Goal: Information Seeking & Learning: Learn about a topic

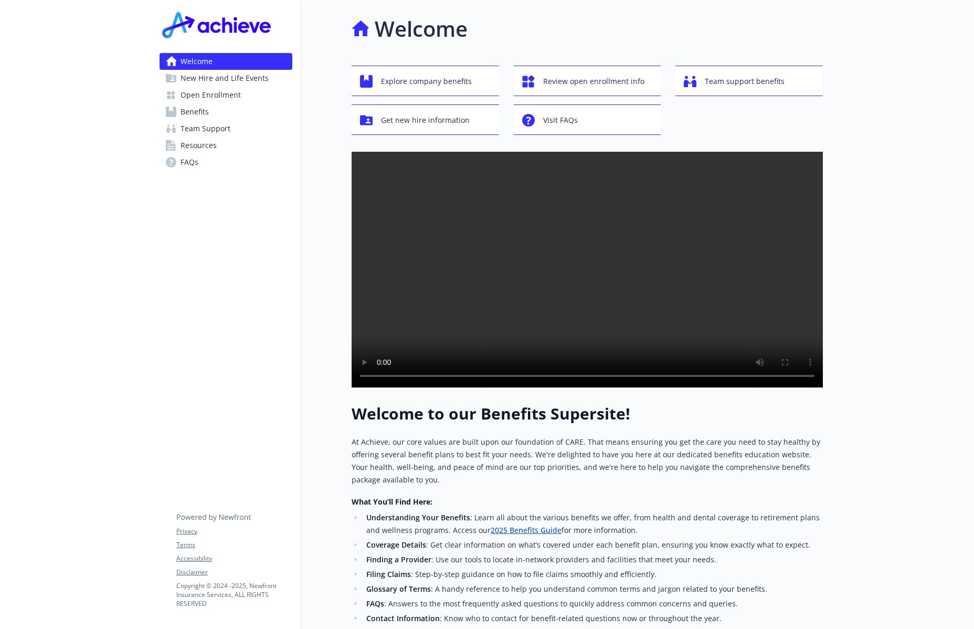
click at [201, 106] on span "Benefits" at bounding box center [195, 111] width 28 height 17
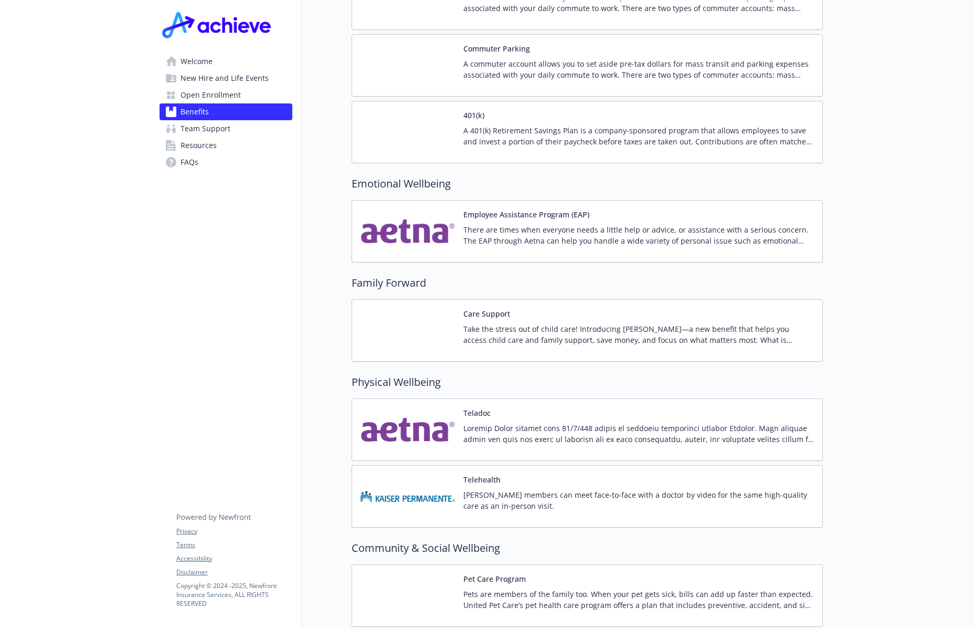
scroll to position [1959, 0]
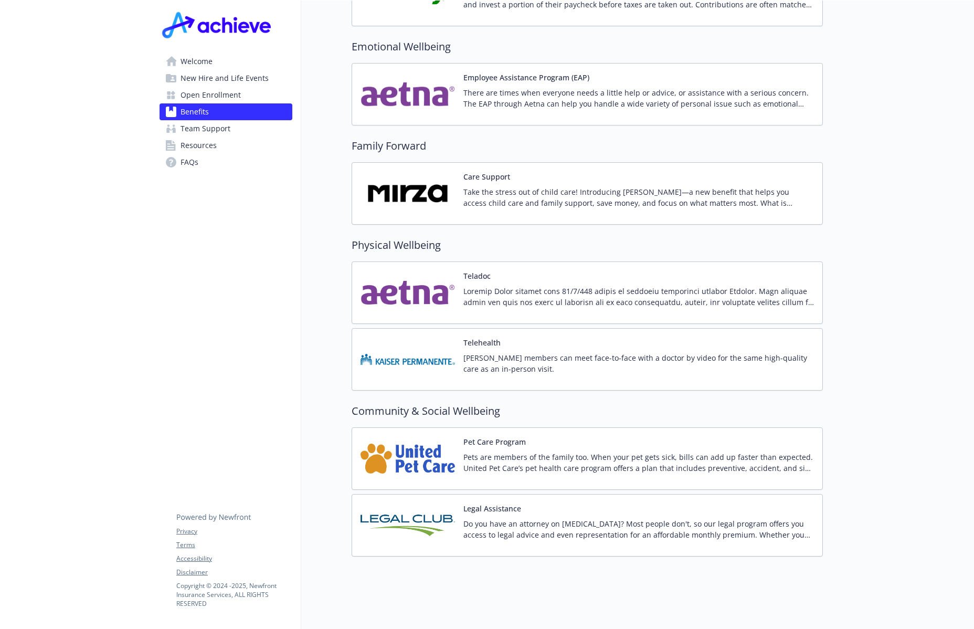
click at [456, 450] on div "Pet Care Program Pets are members of the family too. When your pet gets sick, b…" at bounding box center [588, 458] width 454 height 45
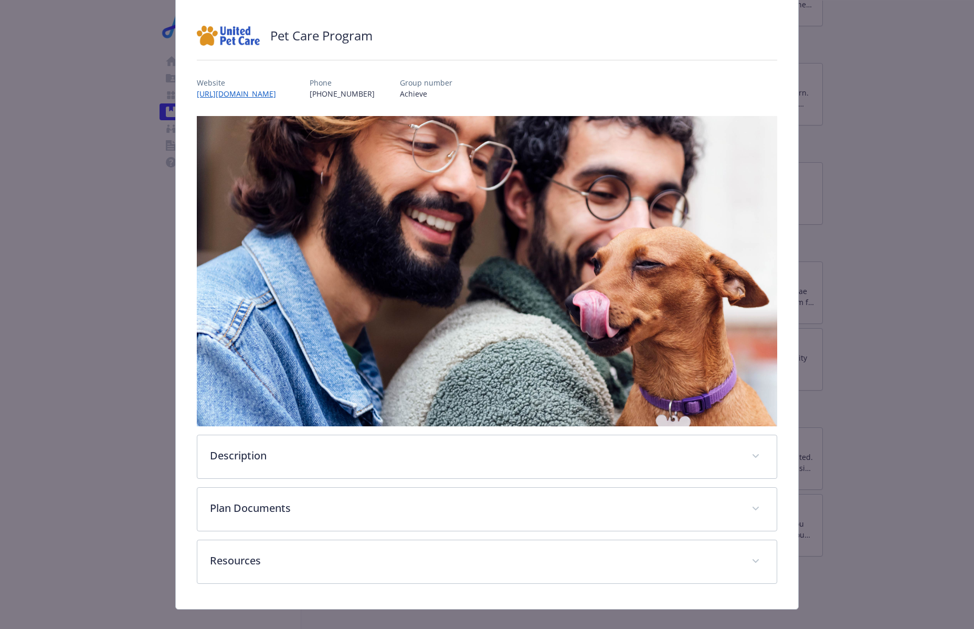
scroll to position [72, 0]
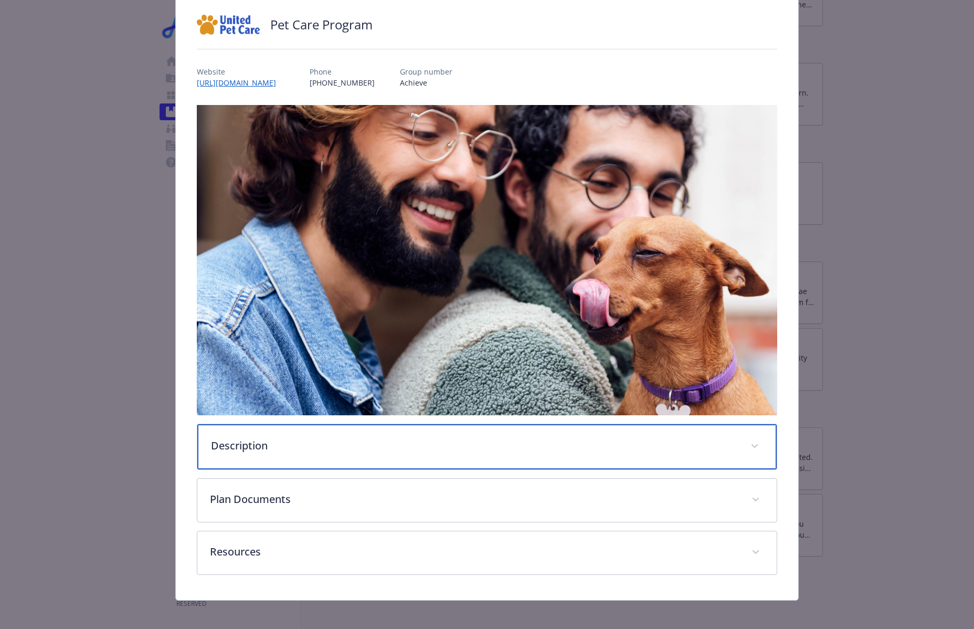
click at [325, 458] on div "Description" at bounding box center [487, 446] width 580 height 45
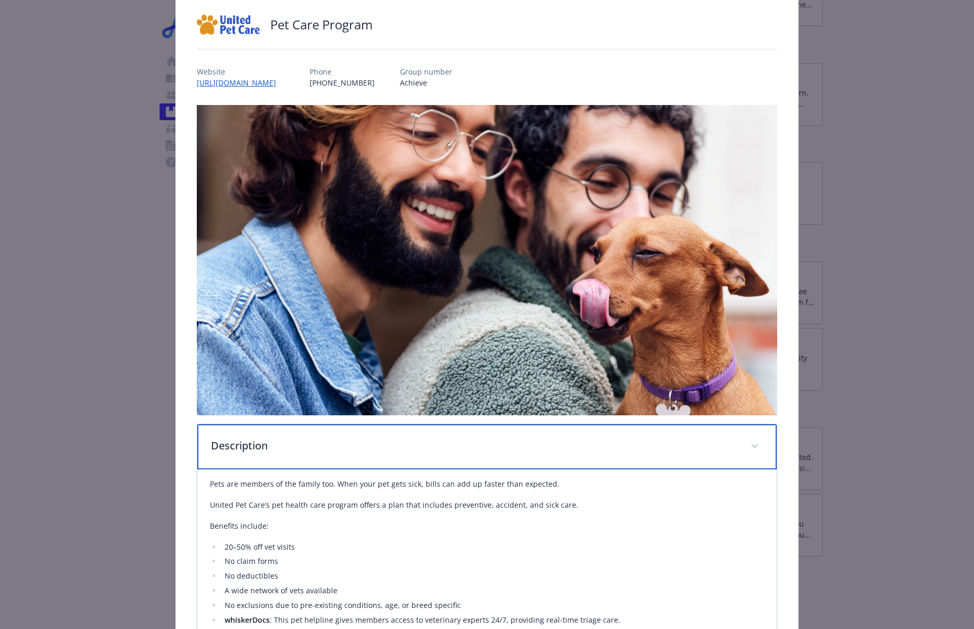
scroll to position [366, 0]
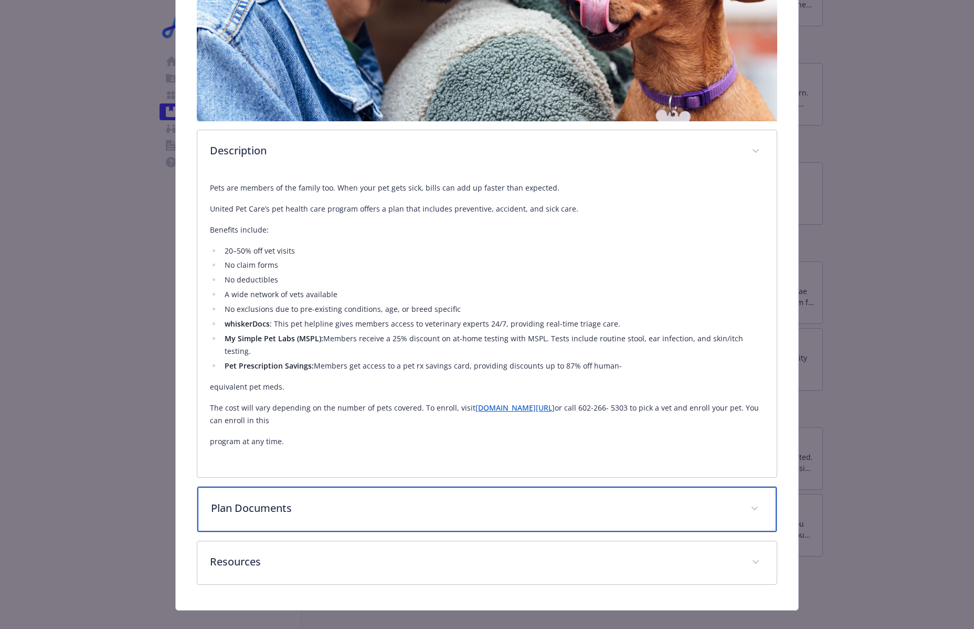
click at [301, 500] on p "Plan Documents" at bounding box center [474, 508] width 527 height 16
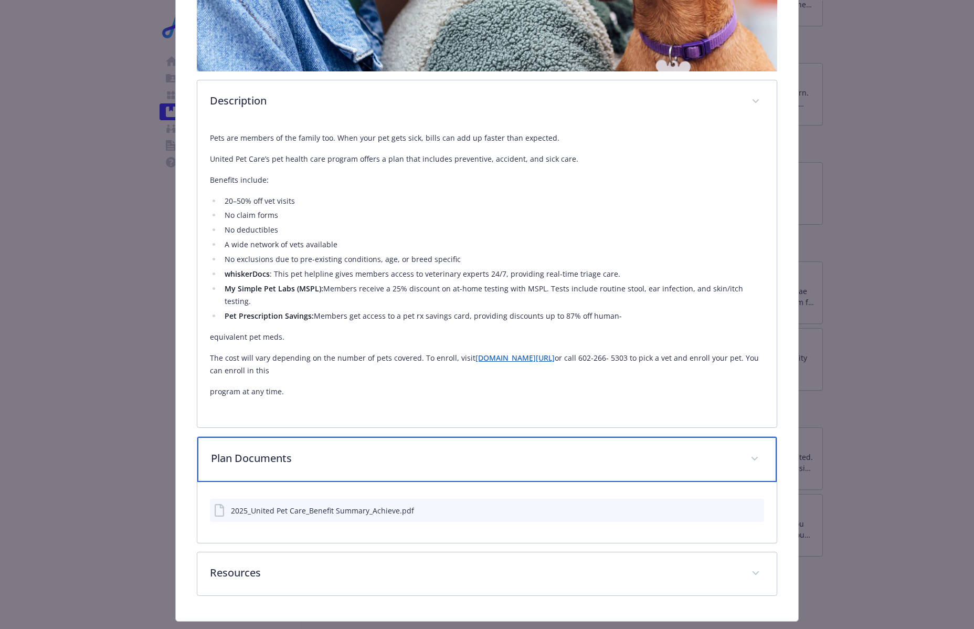
scroll to position [427, 0]
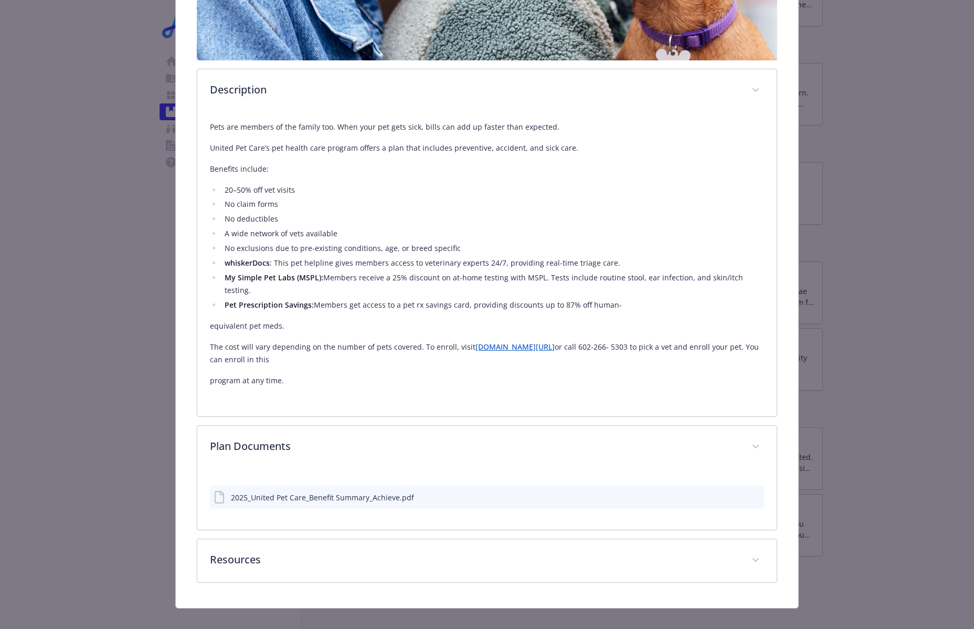
click at [750, 493] on icon "preview file" at bounding box center [754, 496] width 9 height 7
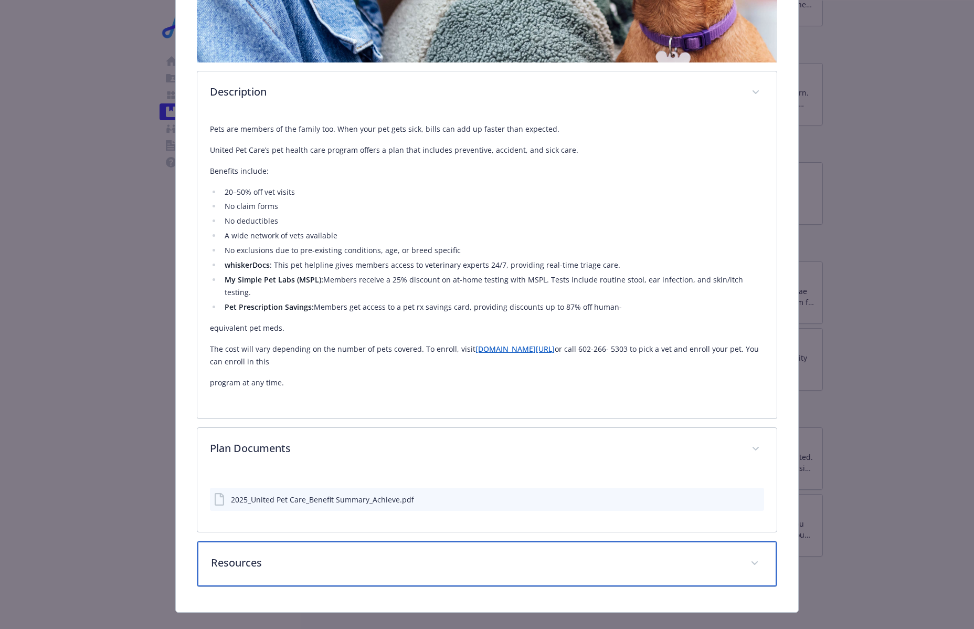
click at [270, 555] on p "Resources" at bounding box center [474, 563] width 527 height 16
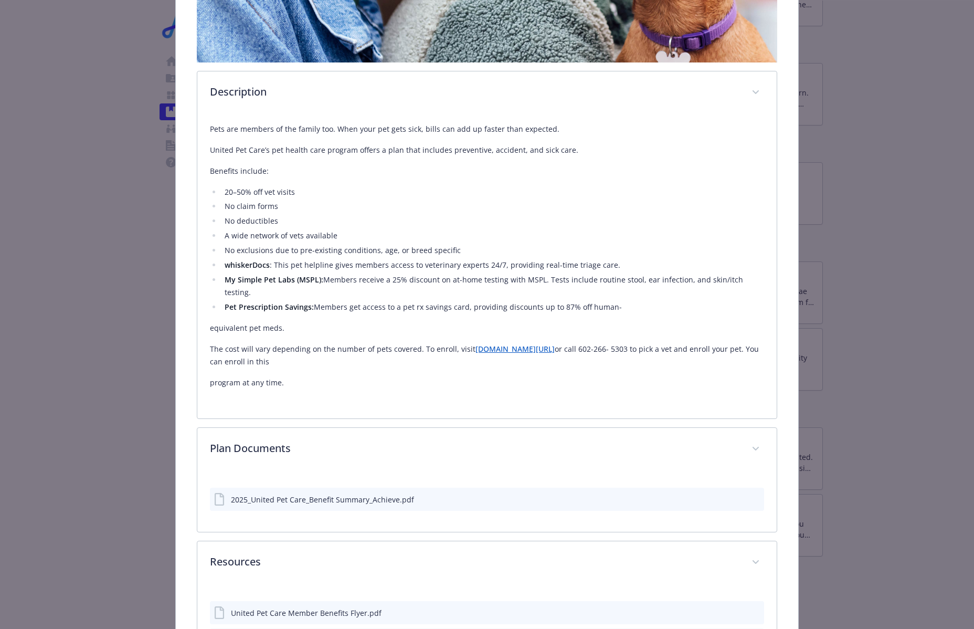
click at [527, 344] on link "unitedpetcare.com/achieve" at bounding box center [515, 349] width 79 height 10
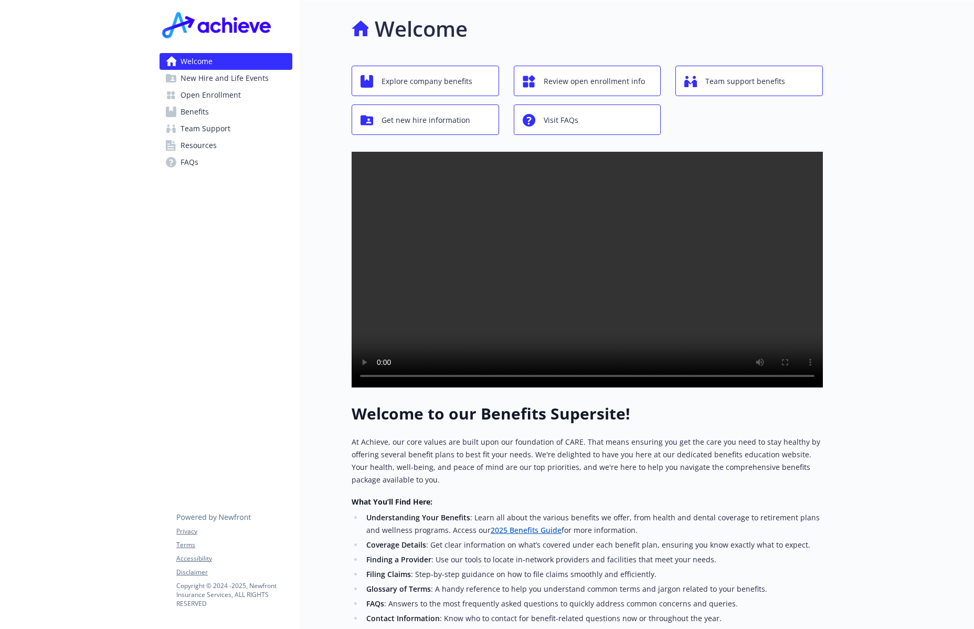
click at [190, 102] on span "Open Enrollment" at bounding box center [211, 95] width 60 height 17
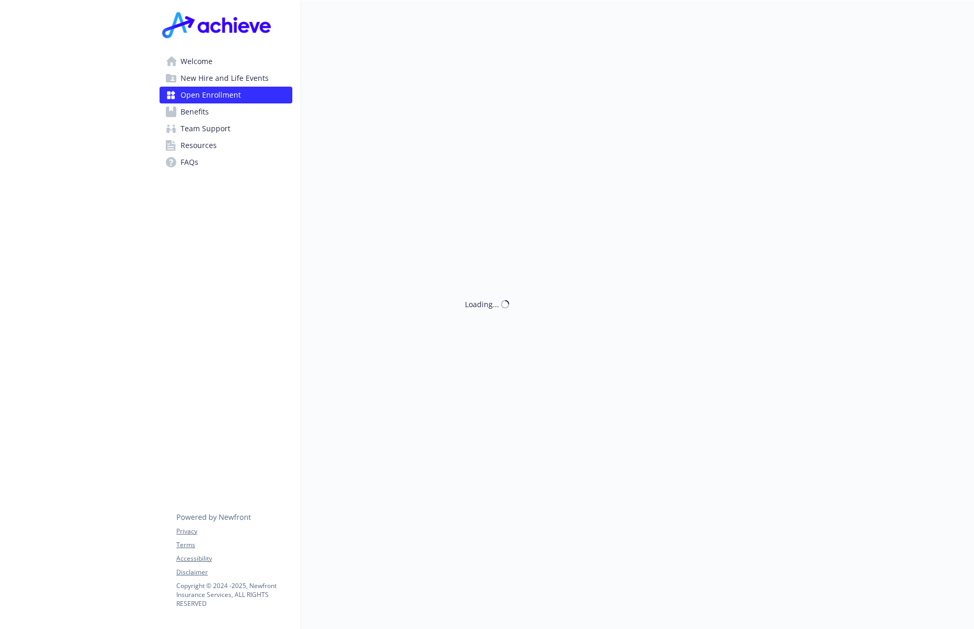
click at [194, 115] on span "Benefits" at bounding box center [195, 111] width 28 height 17
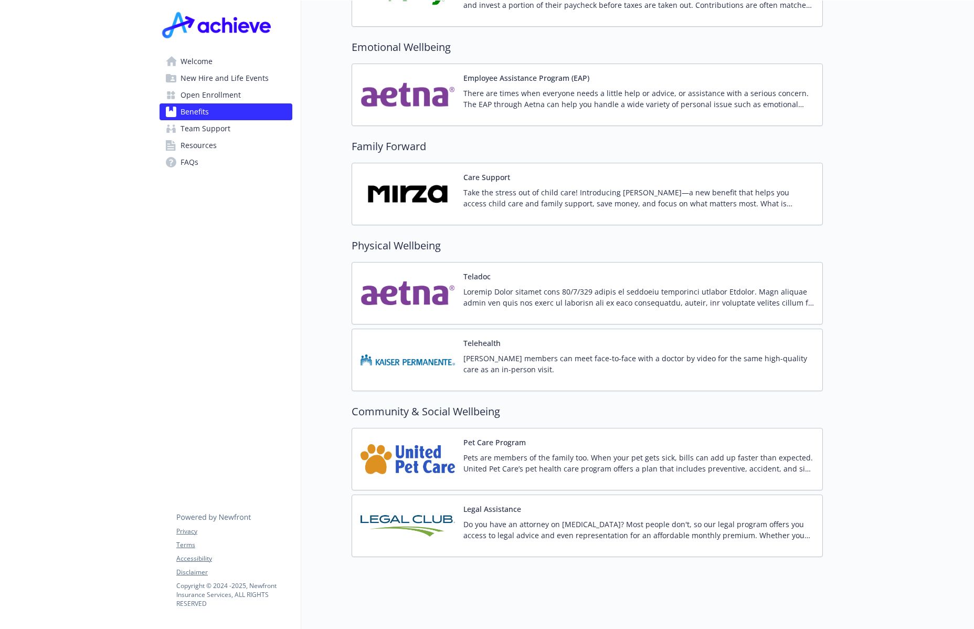
scroll to position [1959, 0]
click at [472, 451] on p "Pets are members of the family too. When your pet gets sick, bills can add up f…" at bounding box center [639, 462] width 351 height 22
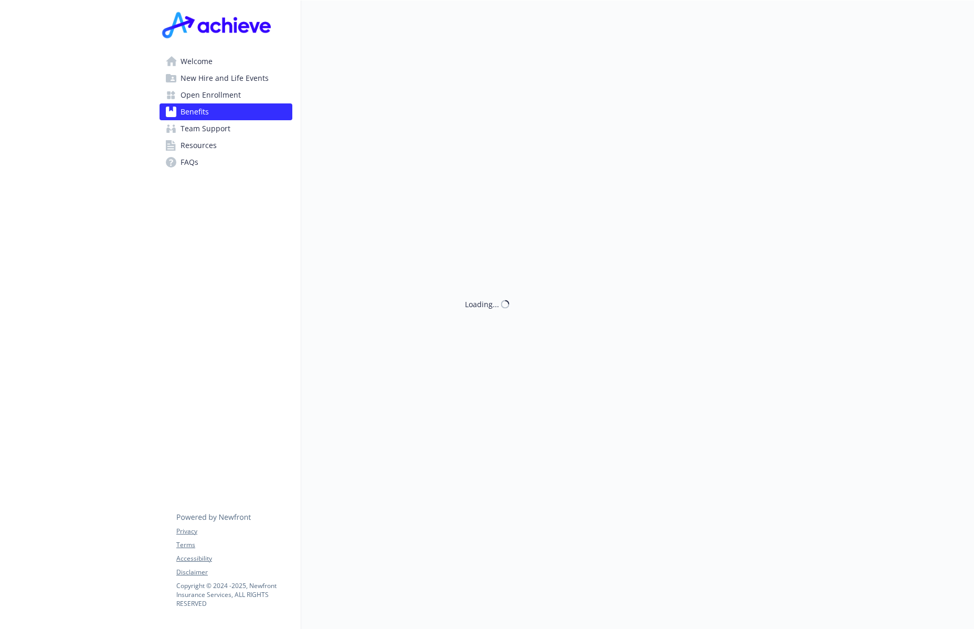
scroll to position [1959, 0]
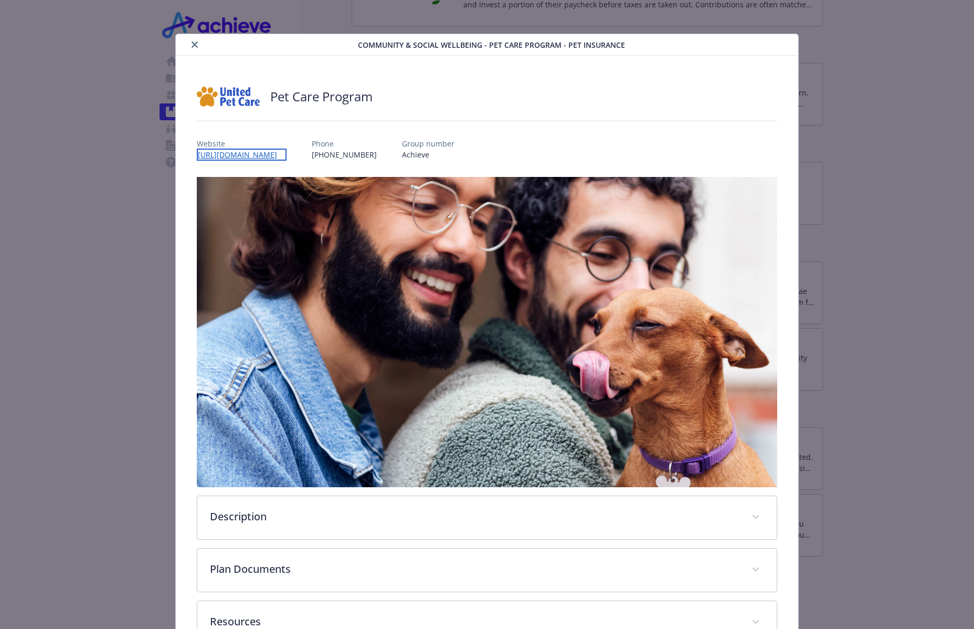
click at [287, 155] on link "http://www.unitedpetcare.com/achieve" at bounding box center [242, 155] width 90 height 12
